Goal: Task Accomplishment & Management: Manage account settings

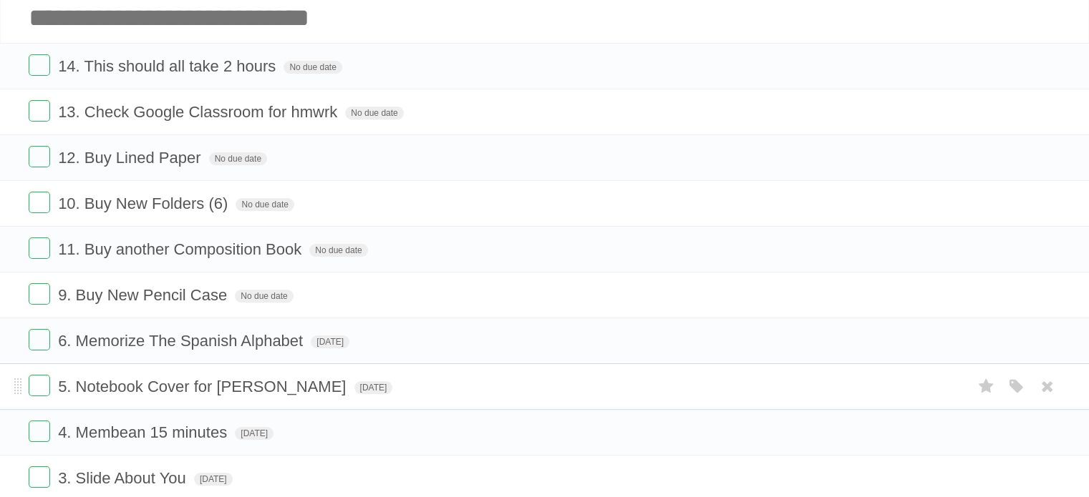
scroll to position [74, 0]
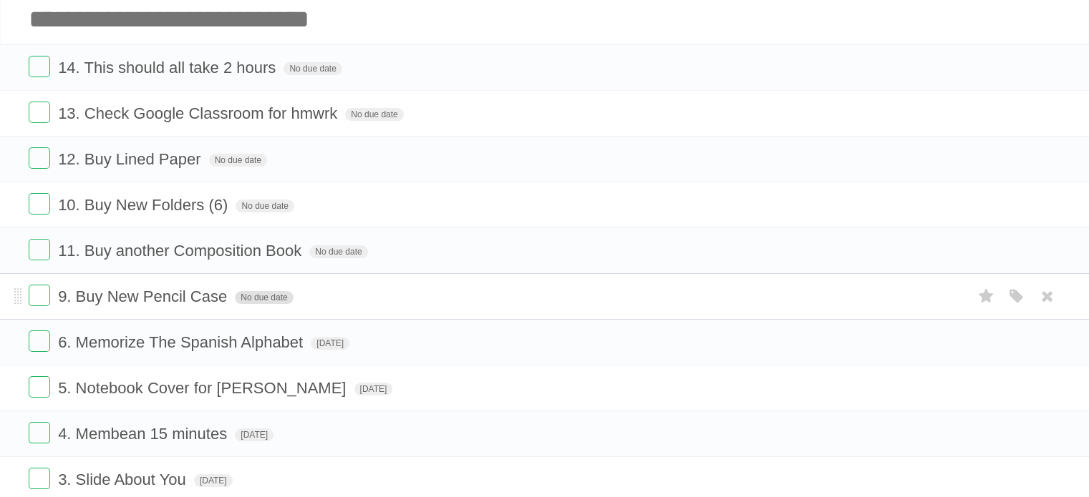
click at [258, 297] on span "No due date" at bounding box center [264, 297] width 58 height 13
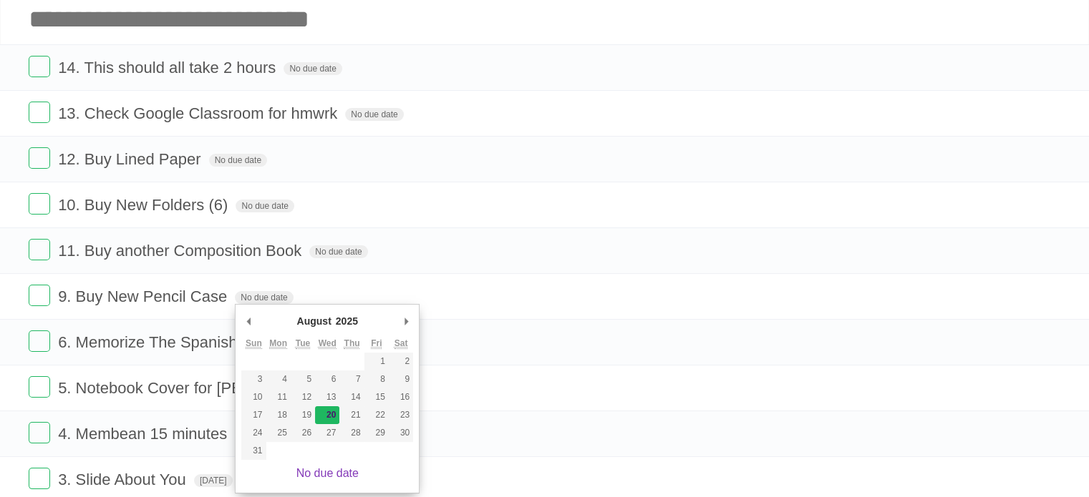
type span "[DATE]"
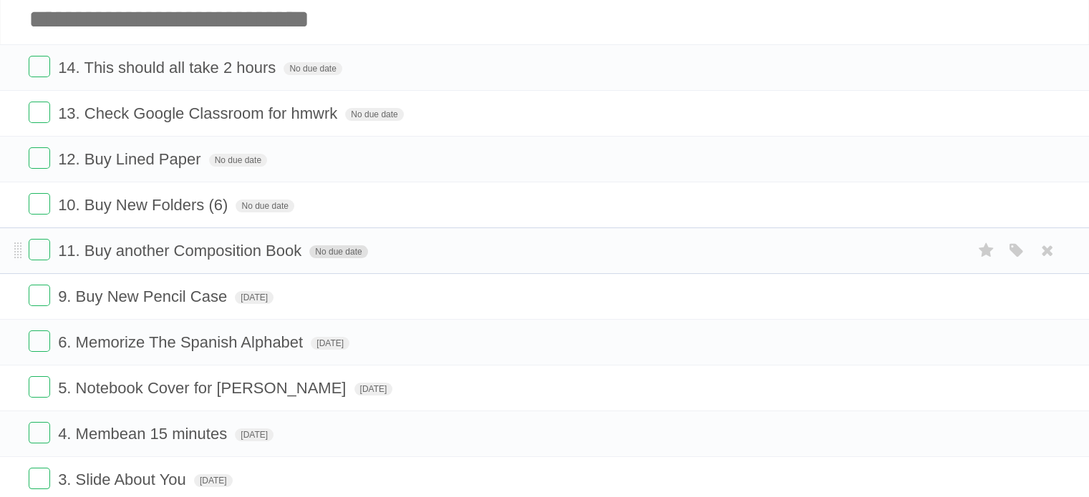
click at [332, 248] on span "No due date" at bounding box center [338, 252] width 58 height 13
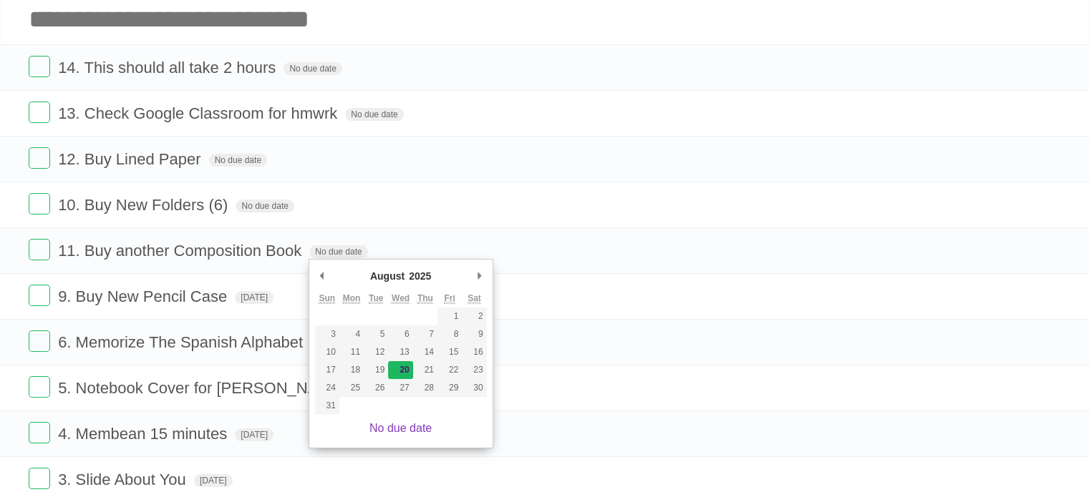
type span "[DATE]"
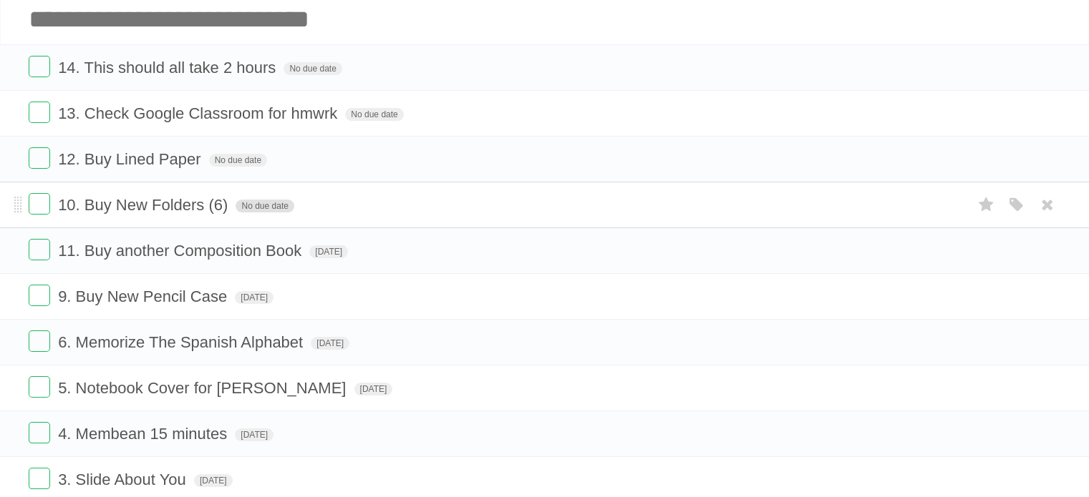
click at [258, 205] on span "No due date" at bounding box center [264, 206] width 58 height 13
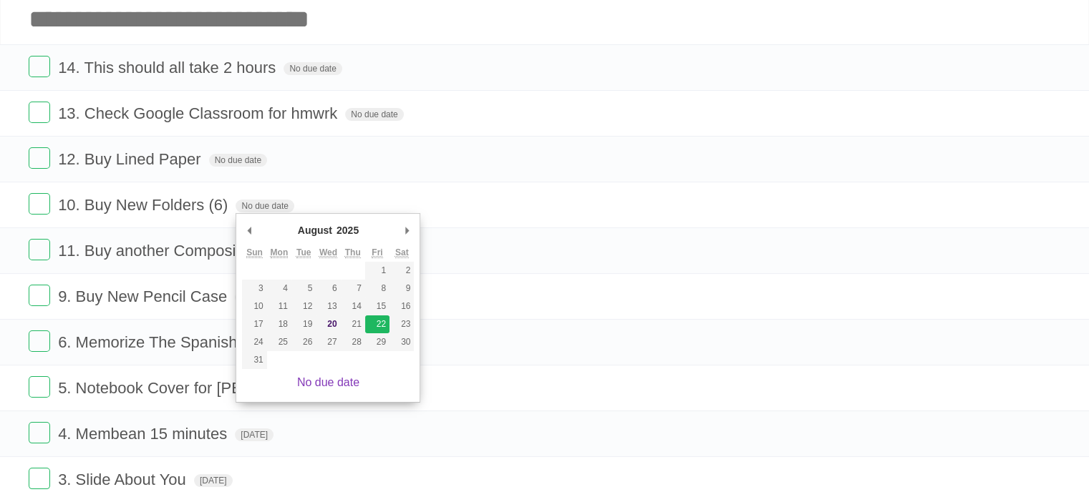
type span "[DATE]"
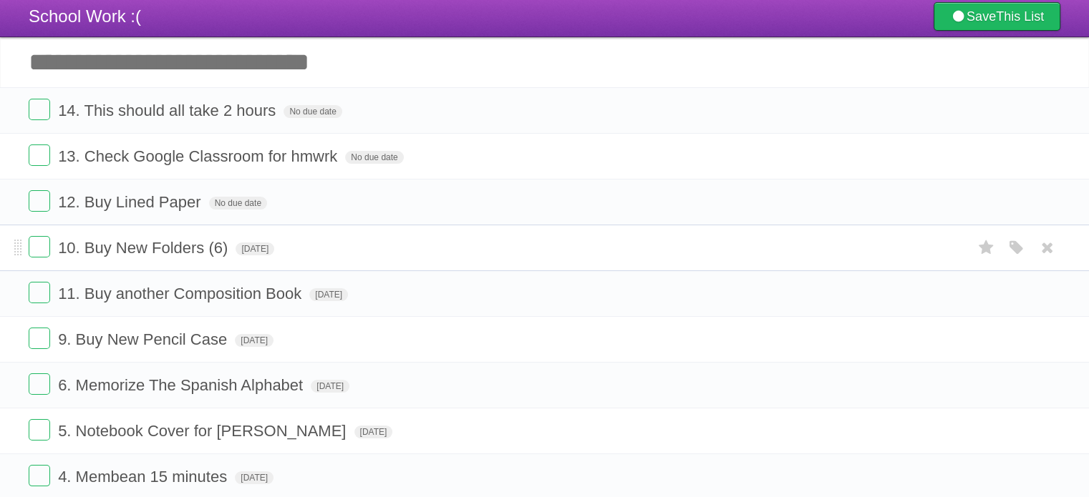
scroll to position [29, 0]
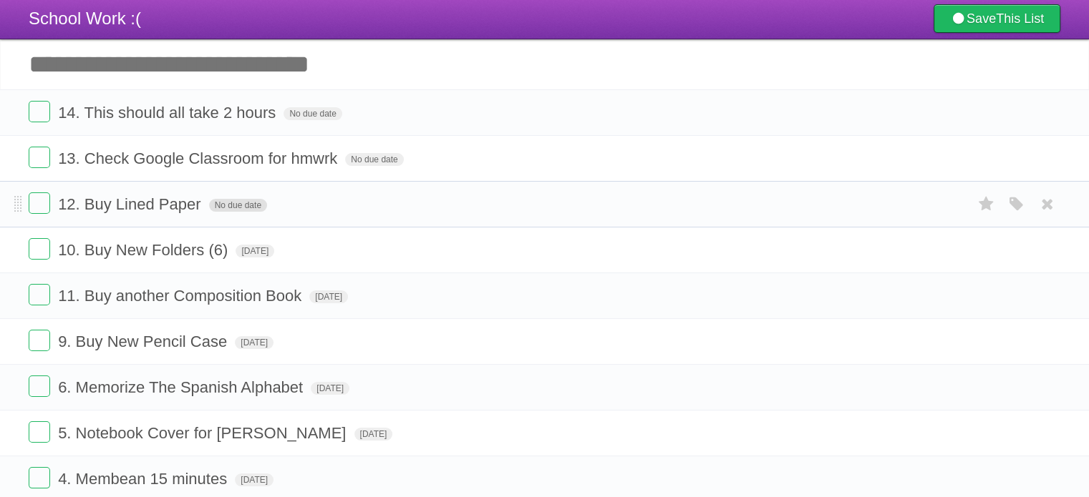
click at [231, 207] on span "No due date" at bounding box center [238, 205] width 58 height 13
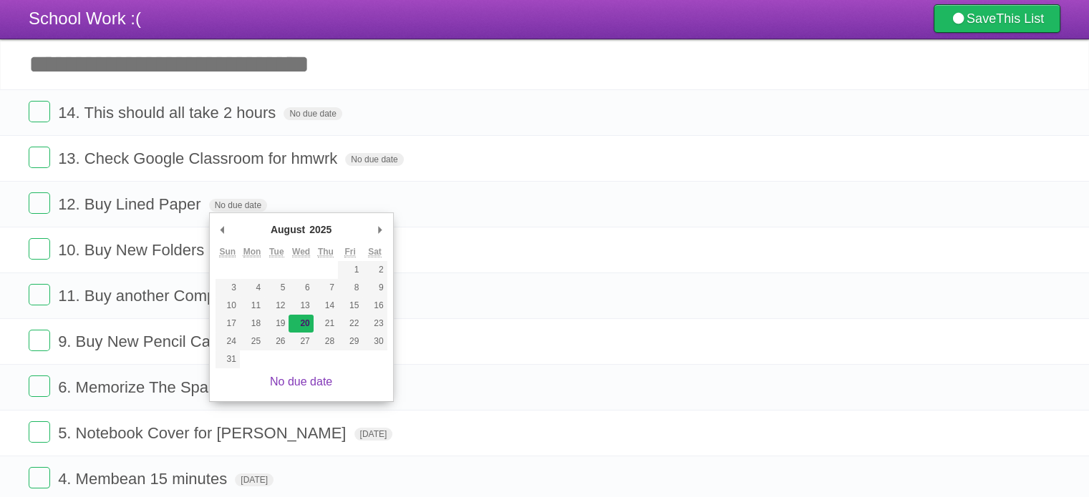
type span "[DATE]"
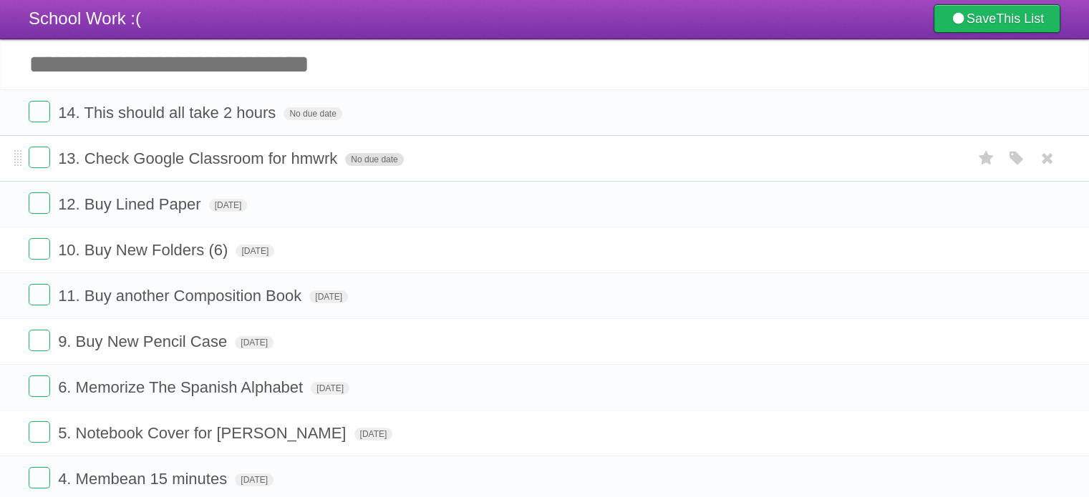
click at [354, 157] on span "No due date" at bounding box center [374, 159] width 58 height 13
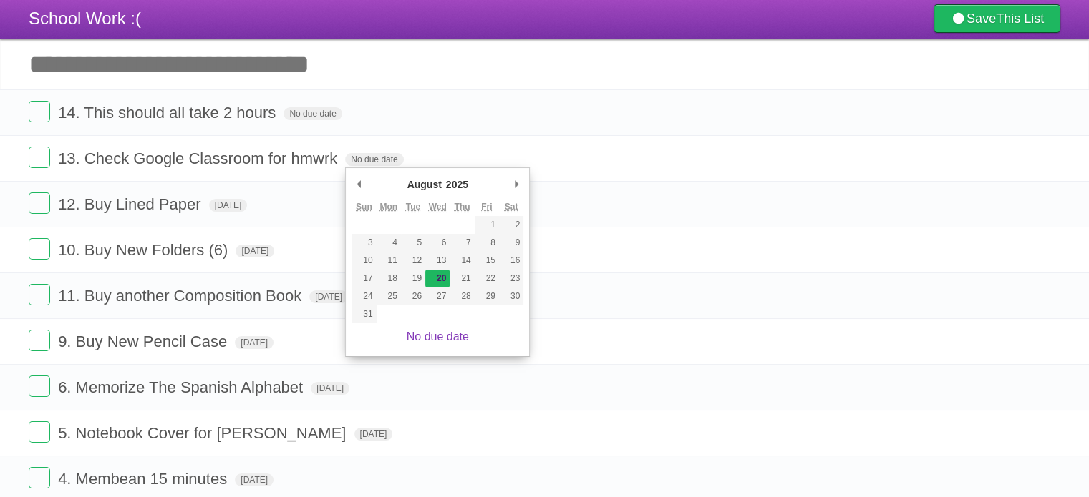
type span "[DATE]"
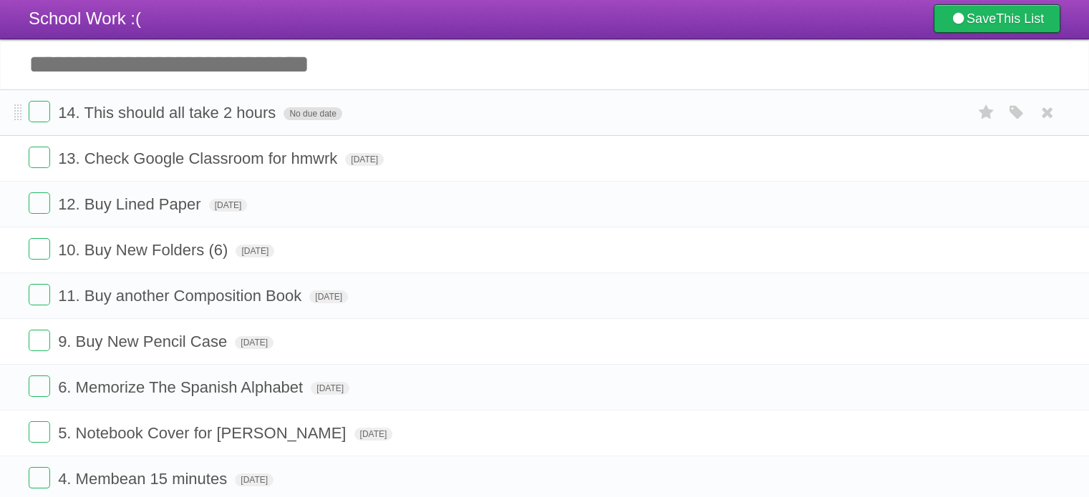
click at [308, 114] on span "No due date" at bounding box center [312, 113] width 58 height 13
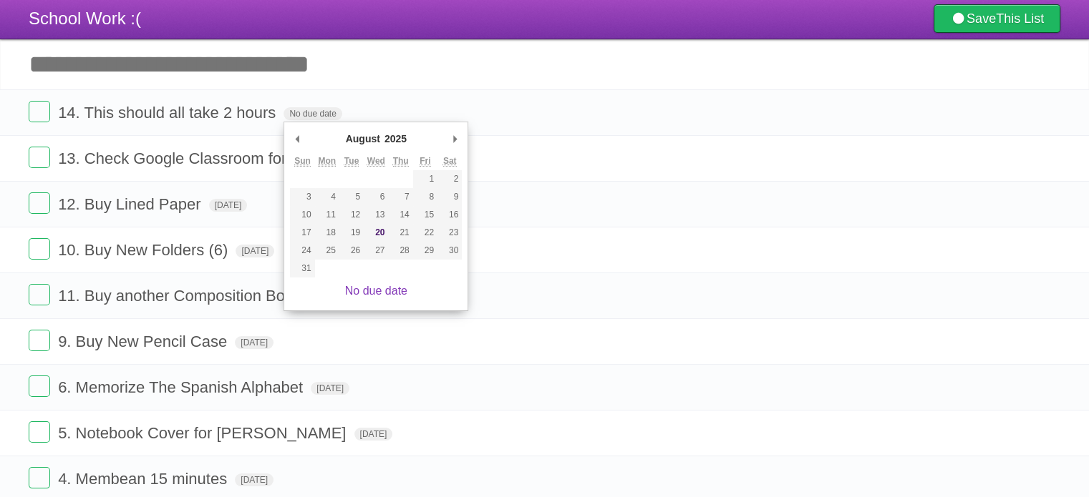
click at [510, 74] on input "Add another task" at bounding box center [544, 64] width 1089 height 50
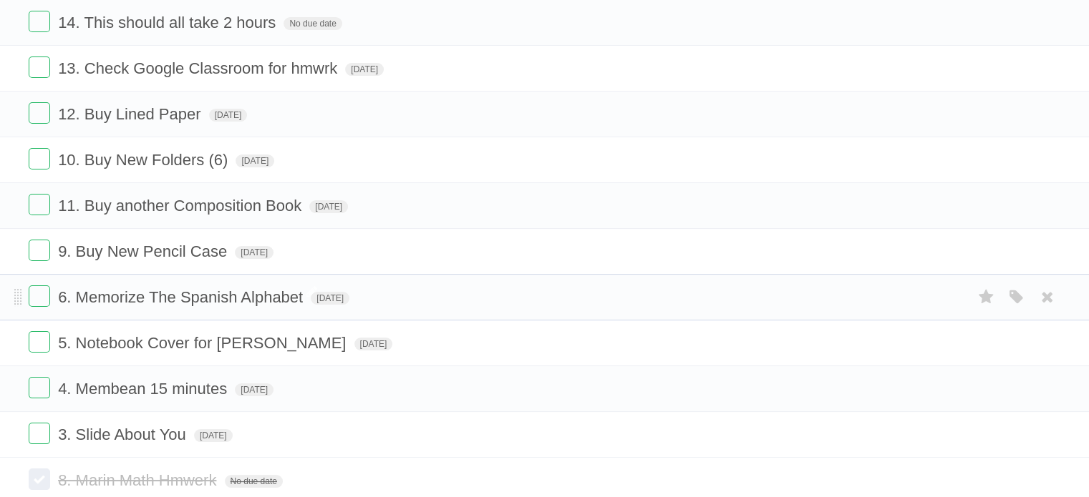
scroll to position [120, 0]
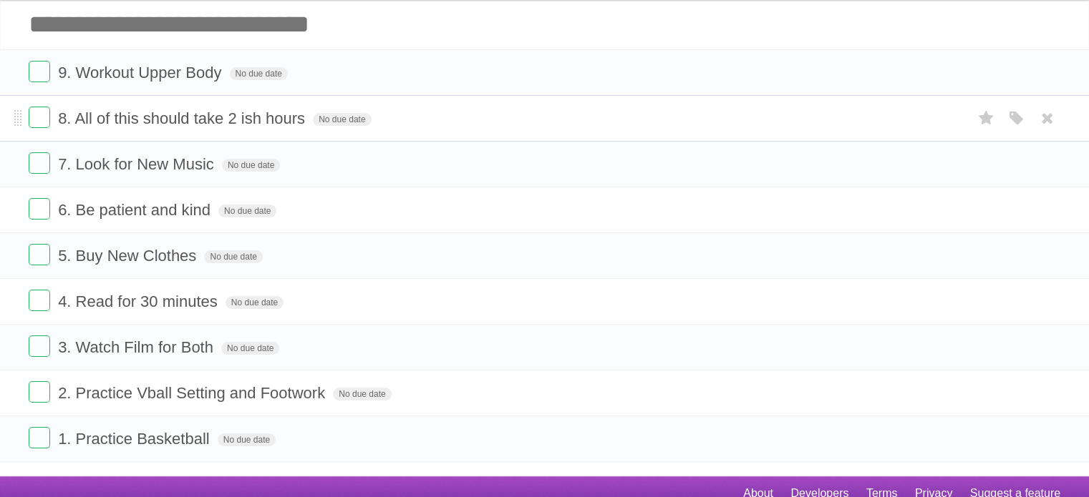
scroll to position [67, 0]
